Goal: Task Accomplishment & Management: Manage account settings

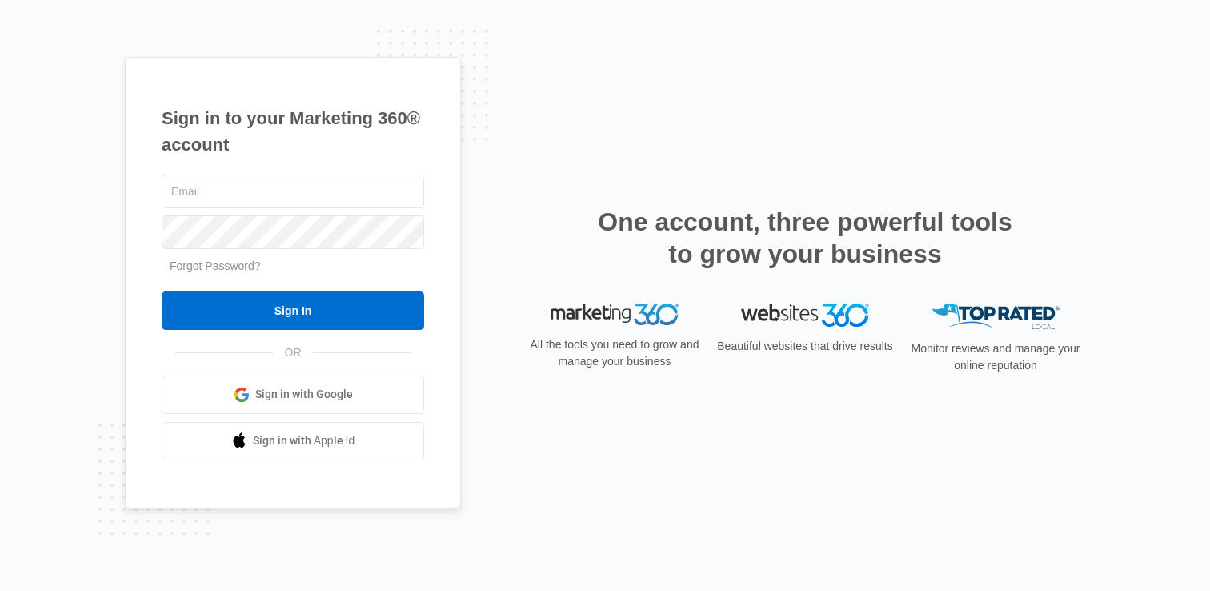
click at [307, 387] on span "Sign in with Google" at bounding box center [304, 394] width 98 height 17
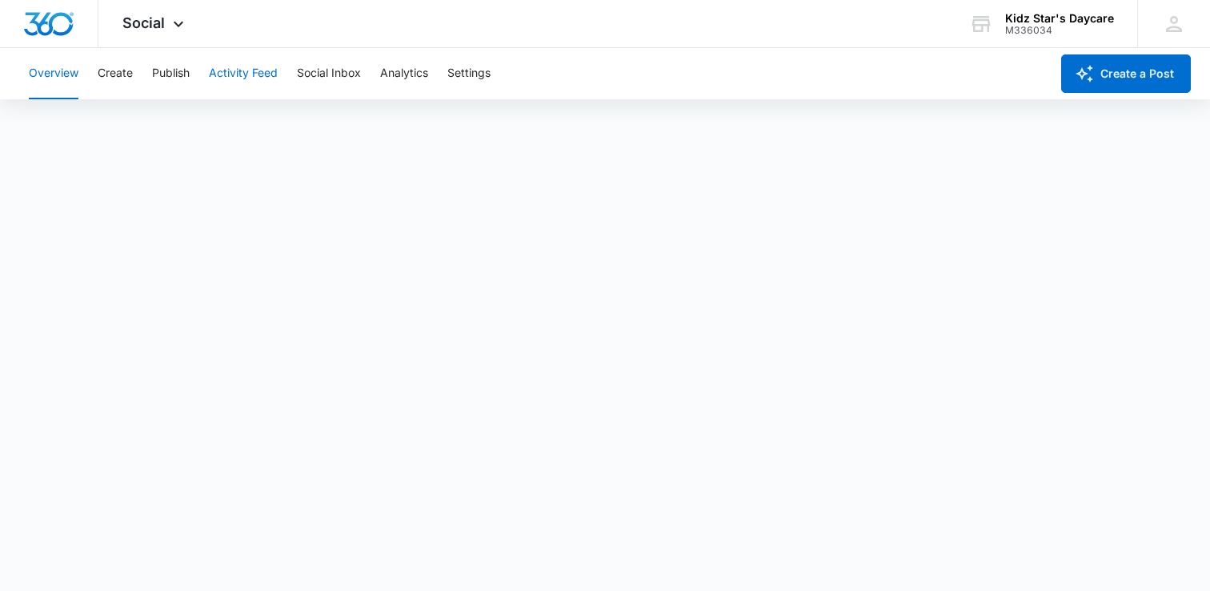
click at [251, 80] on button "Activity Feed" at bounding box center [243, 73] width 69 height 51
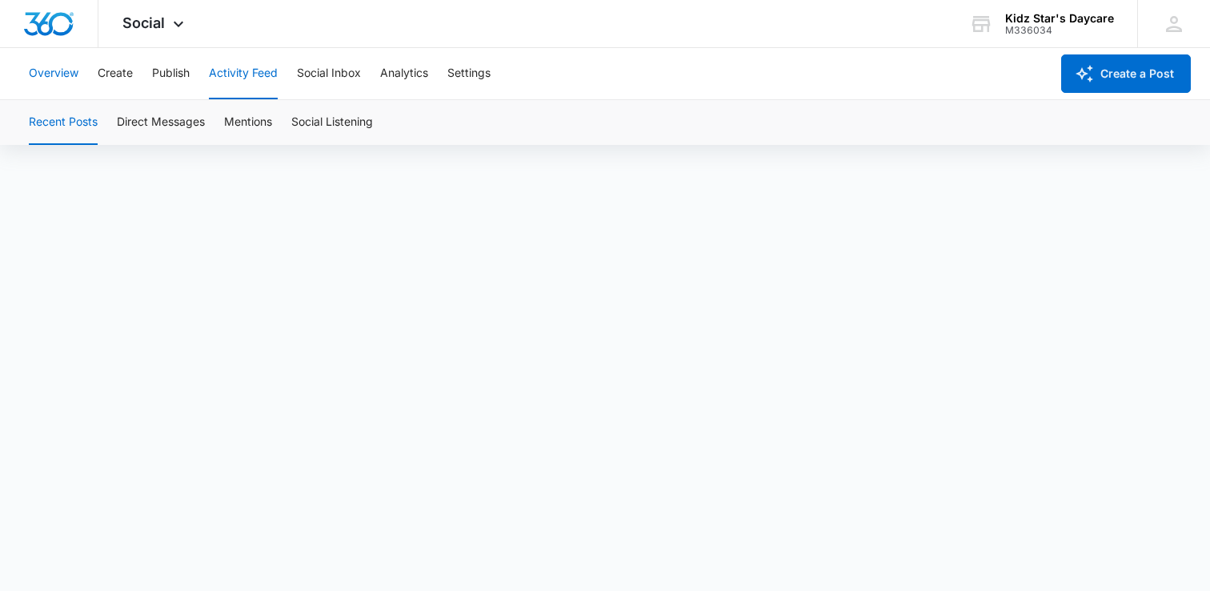
click at [65, 74] on button "Overview" at bounding box center [54, 73] width 50 height 51
